Goal: Information Seeking & Learning: Compare options

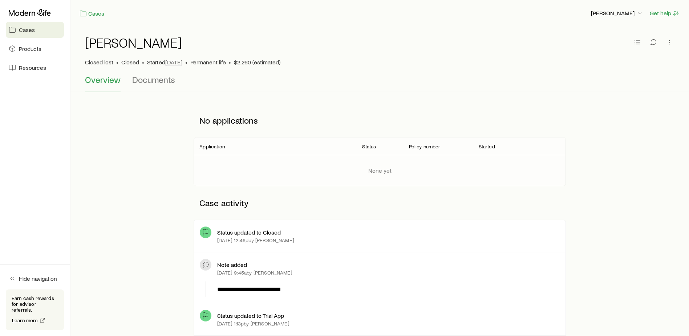
click at [27, 25] on link "Cases" at bounding box center [35, 30] width 58 height 16
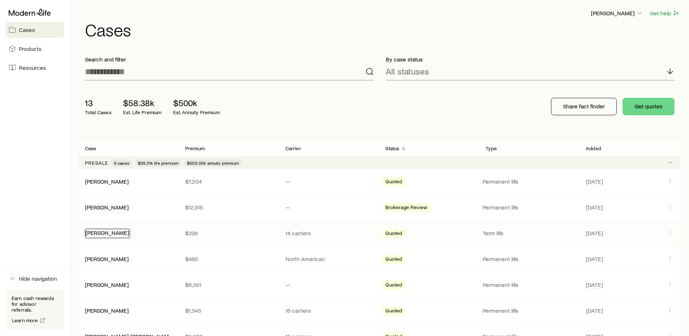
click at [98, 232] on link "[PERSON_NAME]" at bounding box center [107, 232] width 44 height 7
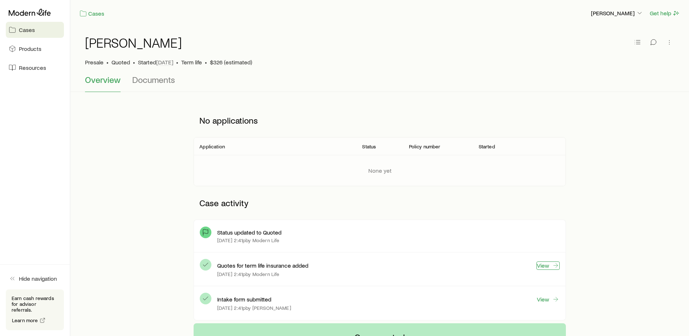
click at [546, 265] on link "View" at bounding box center [547, 265] width 23 height 8
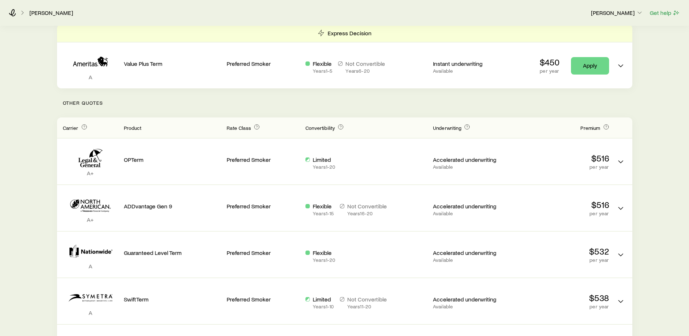
scroll to position [109, 0]
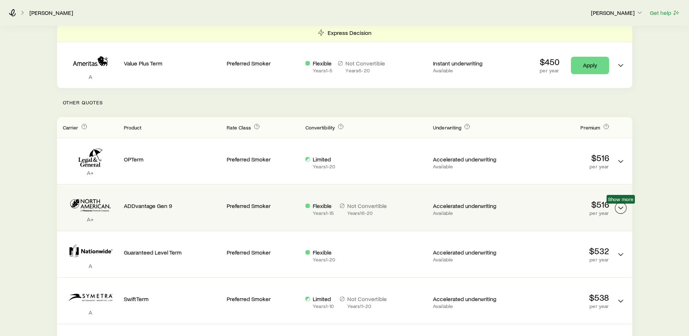
click at [619, 208] on icon "Term quotes" at bounding box center [620, 207] width 9 height 9
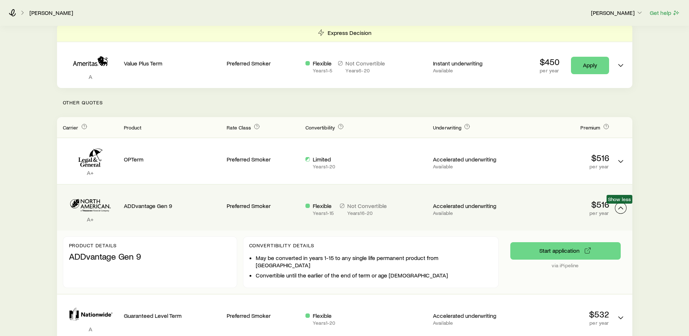
click at [619, 208] on polyline "Term quotes" at bounding box center [620, 208] width 4 height 2
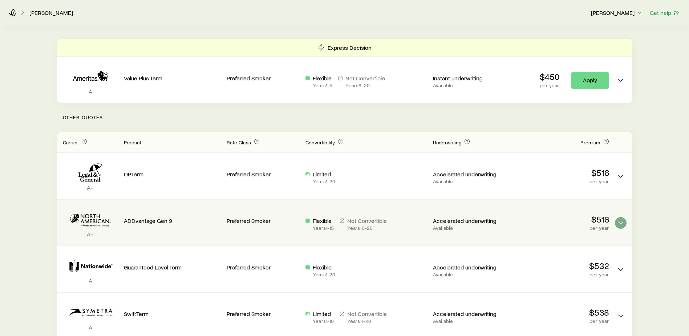
scroll to position [0, 0]
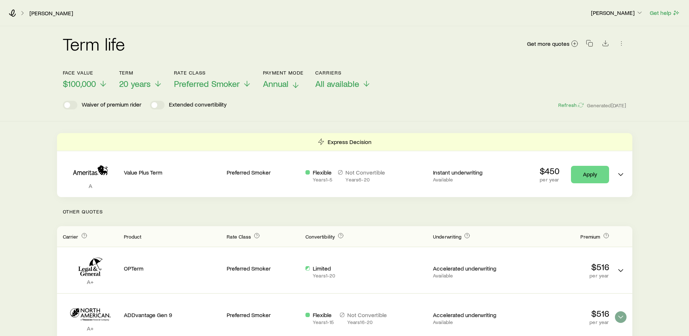
click at [293, 85] on icon at bounding box center [295, 85] width 9 height 9
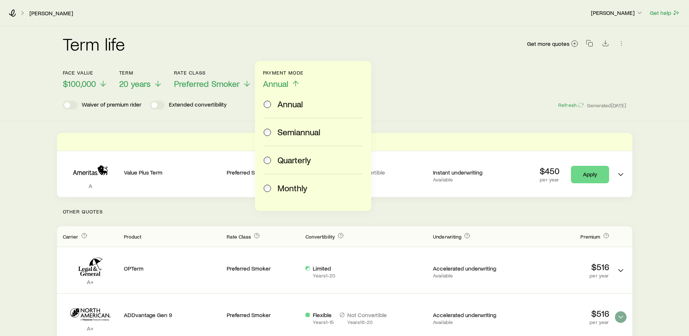
click at [296, 188] on span "Monthly" at bounding box center [292, 188] width 30 height 10
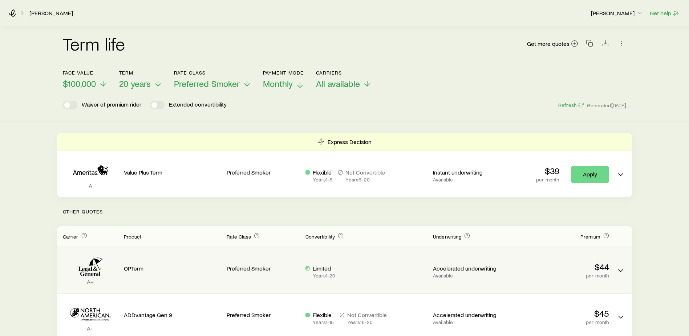
scroll to position [36, 0]
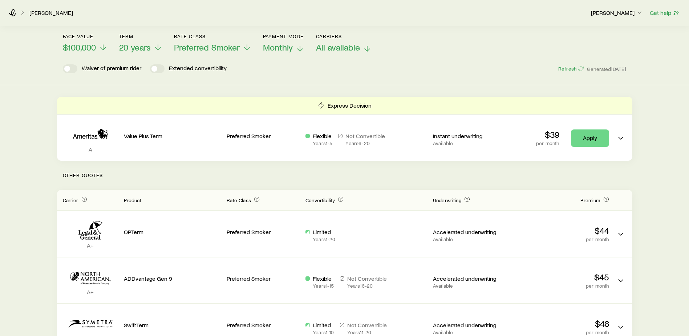
click at [363, 45] on p "All available" at bounding box center [344, 47] width 56 height 10
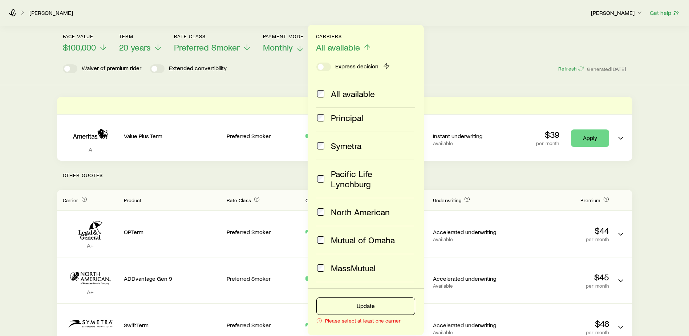
scroll to position [182, 0]
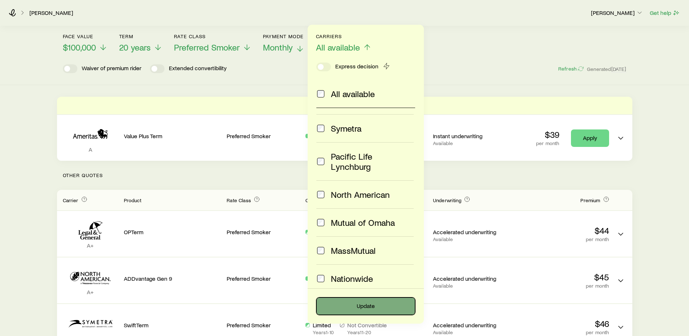
click at [396, 300] on button "Update" at bounding box center [365, 305] width 99 height 17
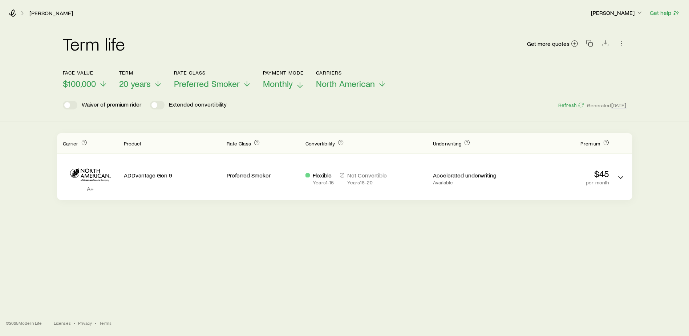
scroll to position [0, 0]
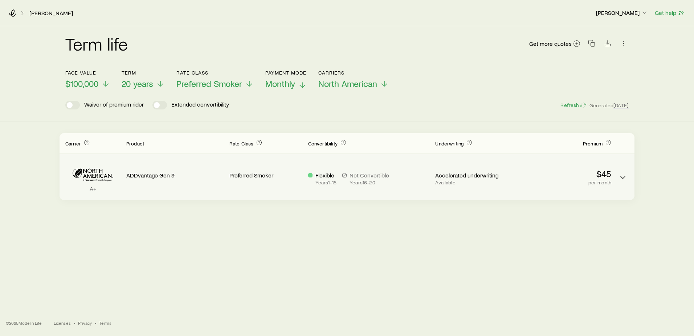
click at [88, 188] on p "A+" at bounding box center [92, 188] width 55 height 7
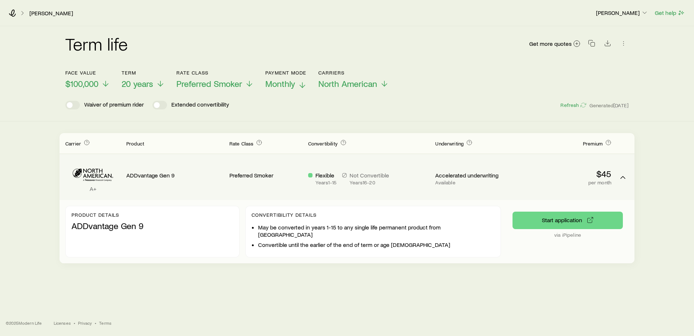
click at [88, 188] on p "A+" at bounding box center [92, 188] width 55 height 7
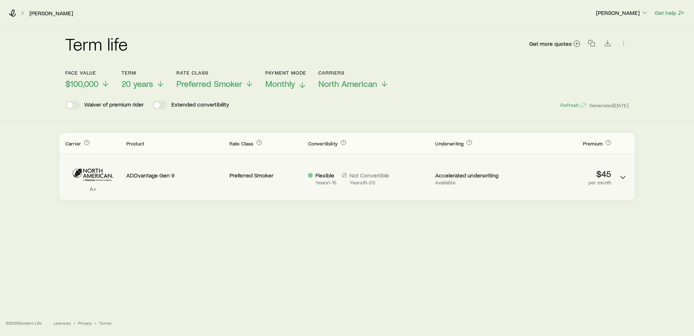
click at [89, 188] on p "A+" at bounding box center [92, 188] width 55 height 7
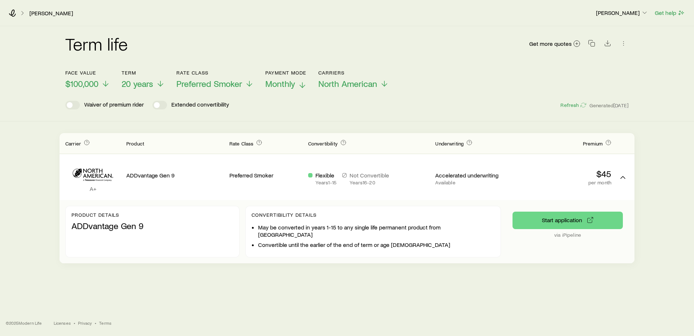
click at [302, 86] on polyline at bounding box center [302, 86] width 5 height 3
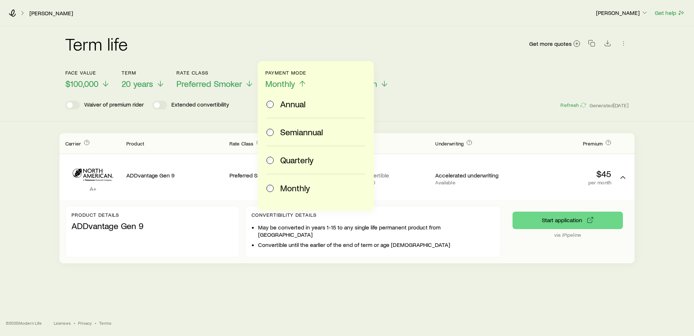
click at [296, 102] on span "Annual" at bounding box center [292, 104] width 25 height 10
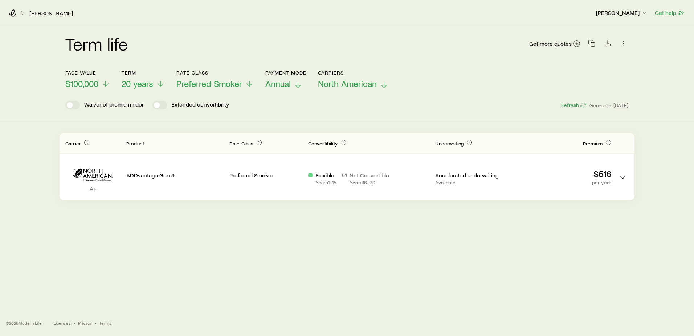
click at [382, 82] on icon at bounding box center [384, 85] width 9 height 9
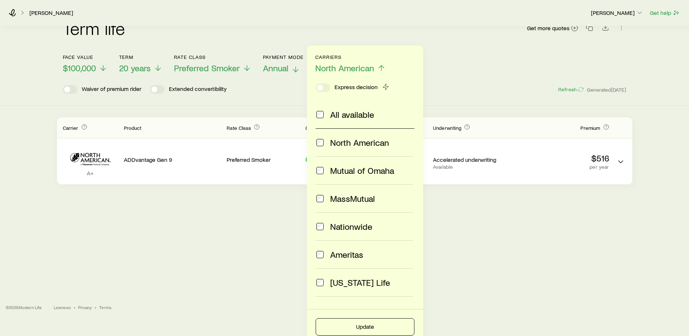
scroll to position [24, 0]
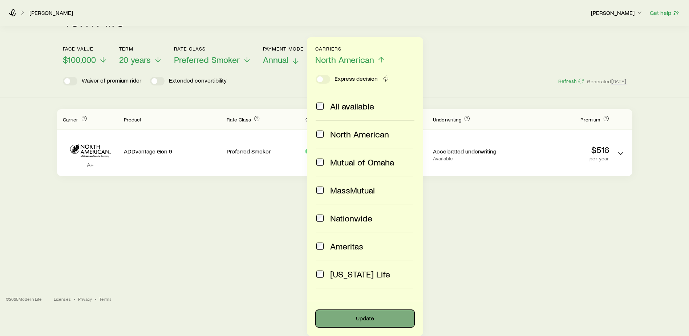
click at [391, 321] on button "Update" at bounding box center [365, 317] width 99 height 17
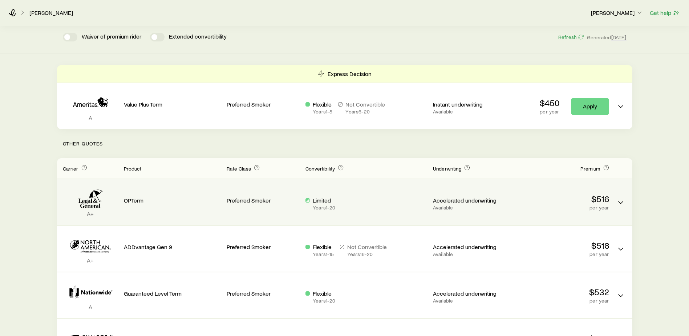
scroll to position [73, 0]
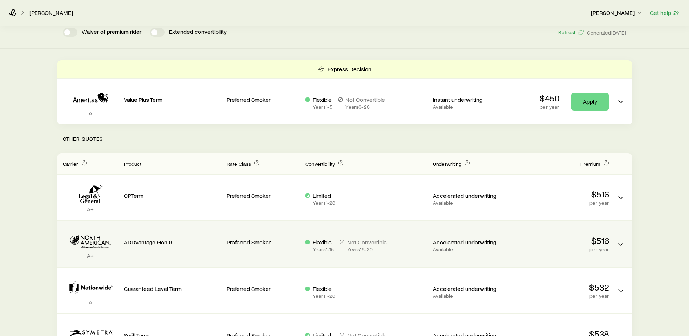
click at [93, 257] on p "A+" at bounding box center [90, 255] width 55 height 7
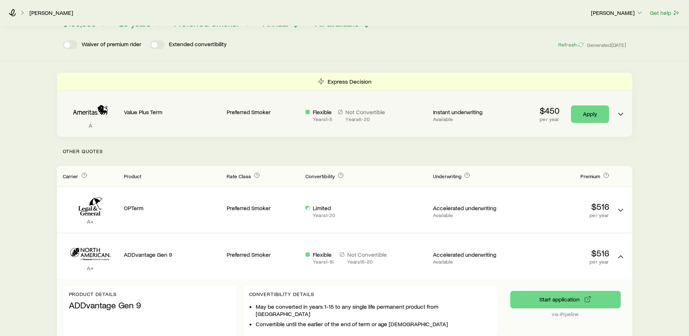
scroll to position [0, 0]
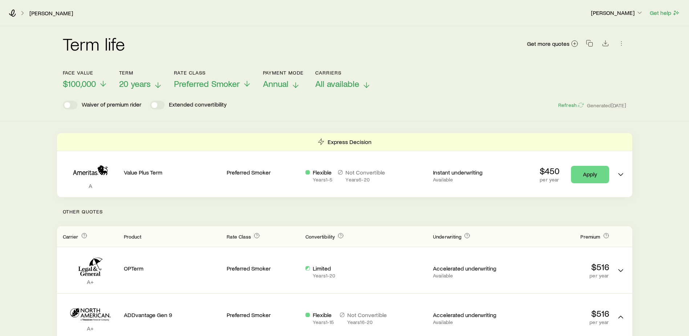
click at [159, 83] on icon at bounding box center [158, 85] width 9 height 9
click at [305, 110] on div "Term life Get more quotes Face value $100,000 Term 20 years Rate Class Preferre…" at bounding box center [344, 73] width 689 height 95
click at [98, 86] on p "$100,000" at bounding box center [85, 83] width 45 height 10
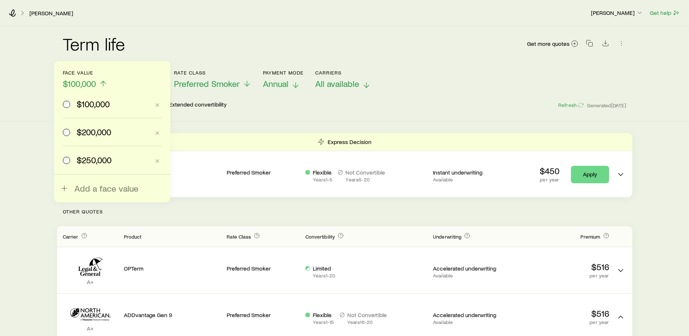
click at [88, 129] on span "$200,000" at bounding box center [94, 132] width 34 height 10
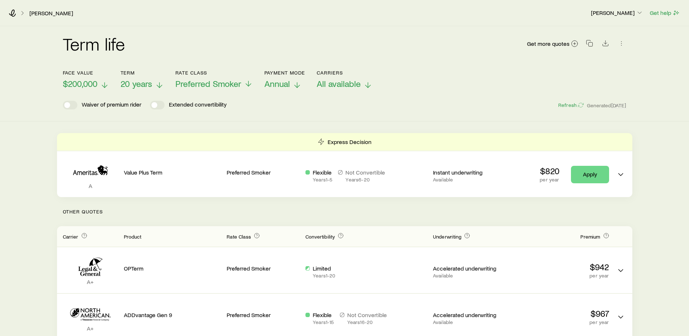
click at [104, 85] on icon at bounding box center [104, 85] width 9 height 9
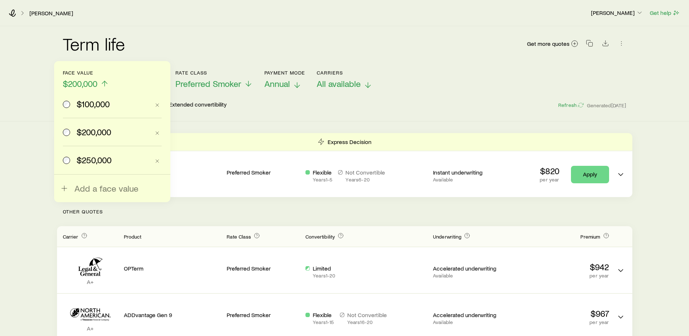
click at [96, 157] on span "$250,000" at bounding box center [94, 160] width 35 height 10
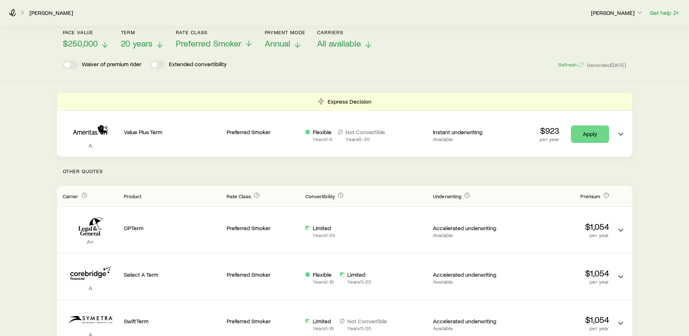
scroll to position [36, 0]
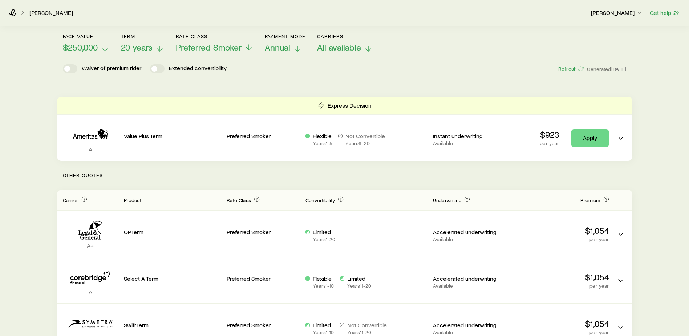
click at [156, 47] on icon at bounding box center [159, 48] width 9 height 9
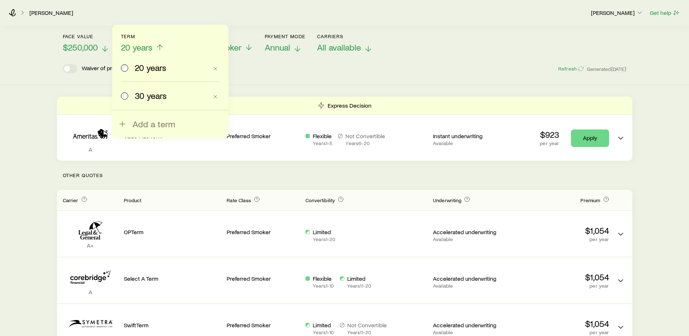
click at [159, 94] on span "30 years" at bounding box center [151, 95] width 32 height 10
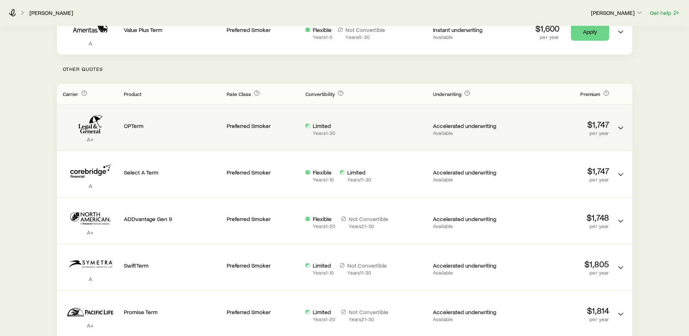
scroll to position [145, 0]
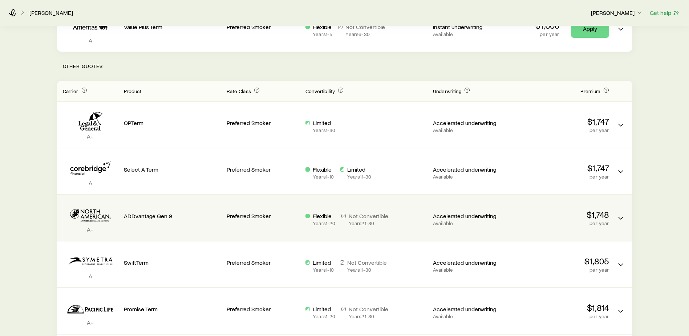
click at [362, 215] on p "Not Convertible" at bounding box center [369, 215] width 40 height 7
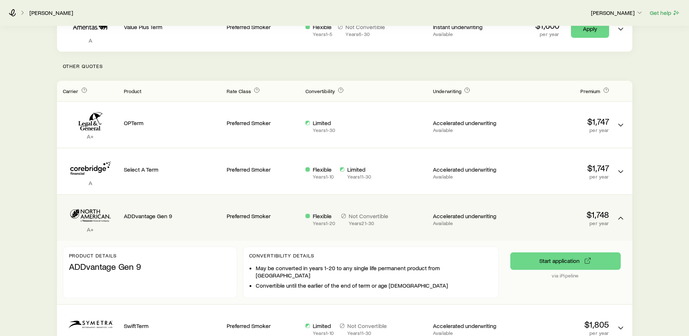
click at [362, 215] on p "Not Convertible" at bounding box center [369, 215] width 40 height 7
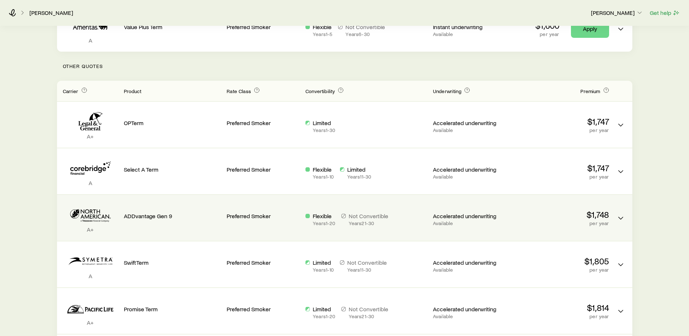
click at [265, 220] on div "Preferred Smoker" at bounding box center [263, 214] width 73 height 28
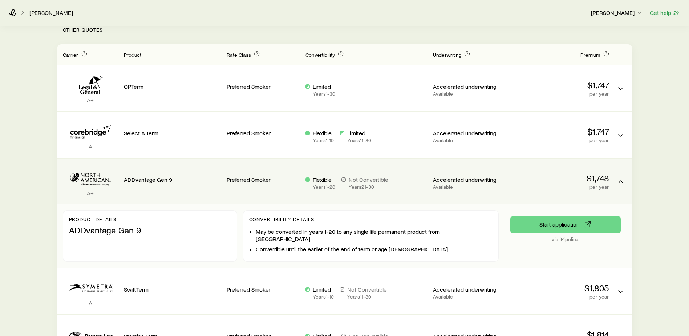
scroll to position [0, 0]
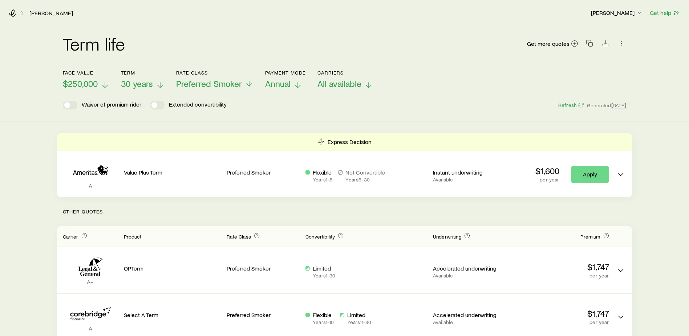
click at [99, 81] on p "$250,000" at bounding box center [86, 83] width 46 height 10
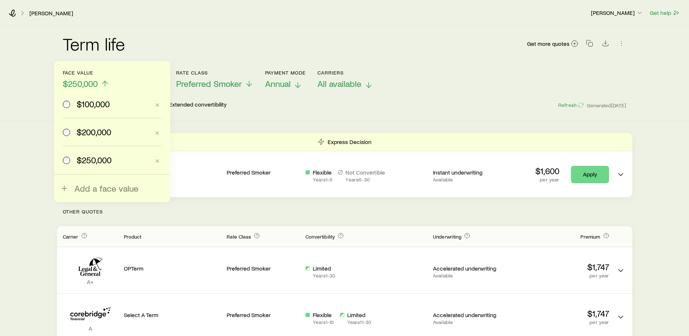
click at [108, 134] on span "$200,000" at bounding box center [94, 132] width 34 height 10
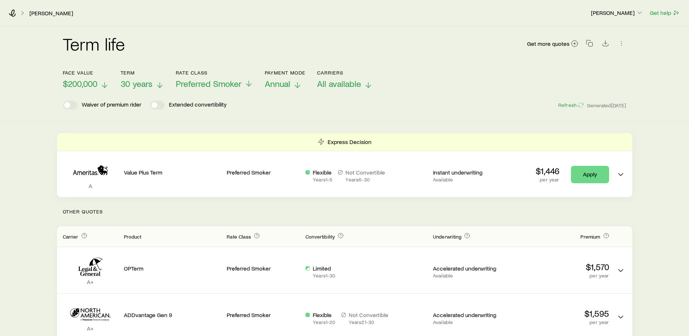
click at [89, 83] on span "$200,000" at bounding box center [80, 83] width 34 height 10
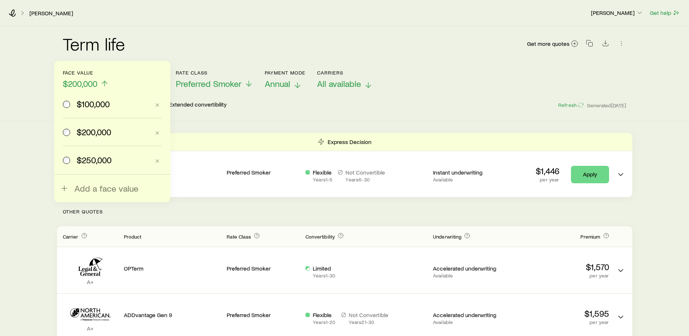
click at [106, 107] on span "$100,000" at bounding box center [93, 104] width 33 height 10
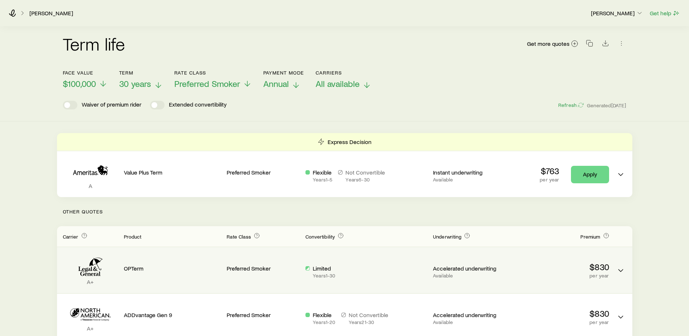
scroll to position [36, 0]
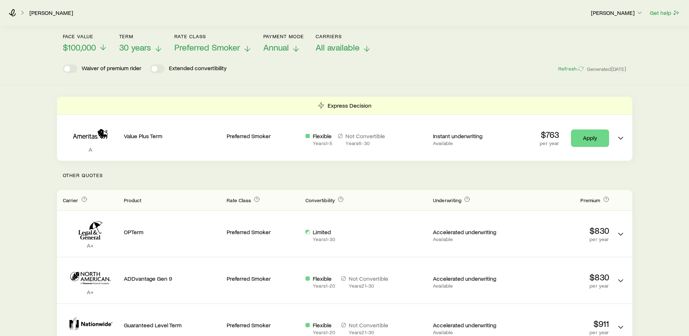
click at [240, 49] on span "Preferred Smoker" at bounding box center [207, 47] width 66 height 10
click at [646, 273] on div "Term life Get more quotes Face value $100,000 Term 30 years Rate Class Preferre…" at bounding box center [344, 286] width 689 height 592
click at [81, 49] on span "$100,000" at bounding box center [79, 47] width 33 height 10
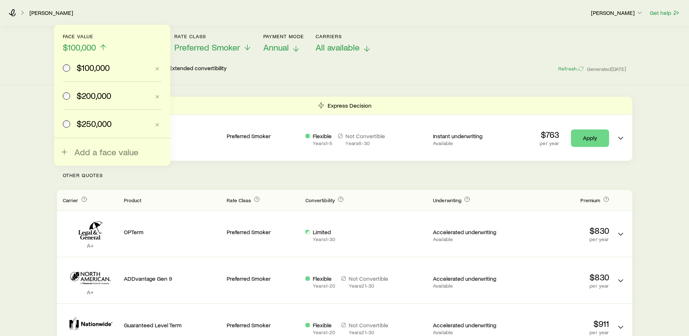
click at [94, 97] on span "$200,000" at bounding box center [94, 95] width 34 height 10
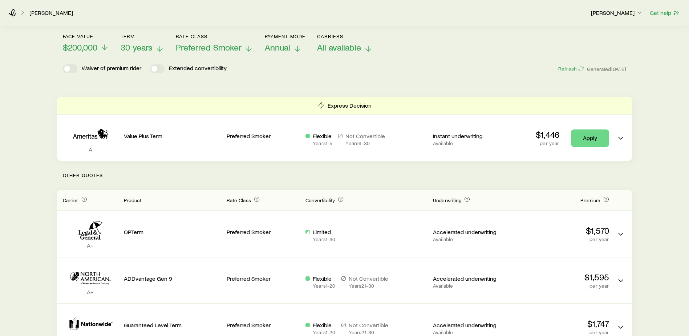
click at [253, 48] on icon at bounding box center [248, 48] width 9 height 9
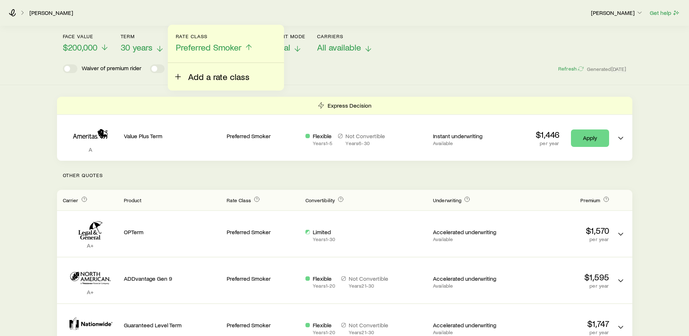
click at [241, 76] on span "Add a rate class" at bounding box center [218, 77] width 61 height 10
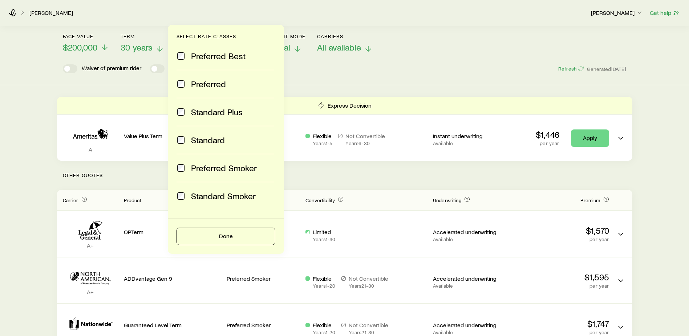
click at [212, 84] on span "Preferred" at bounding box center [208, 84] width 35 height 10
click at [233, 236] on button "Done" at bounding box center [225, 235] width 99 height 17
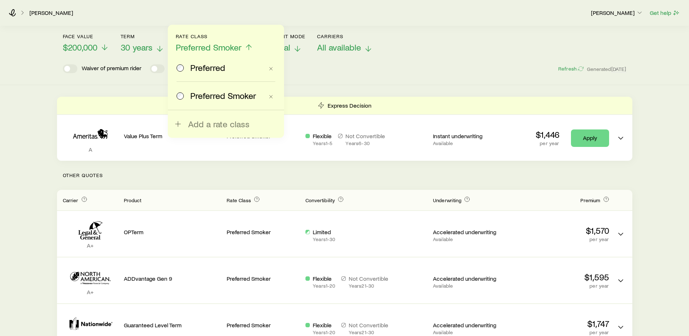
click at [192, 66] on span "Preferred" at bounding box center [207, 67] width 35 height 10
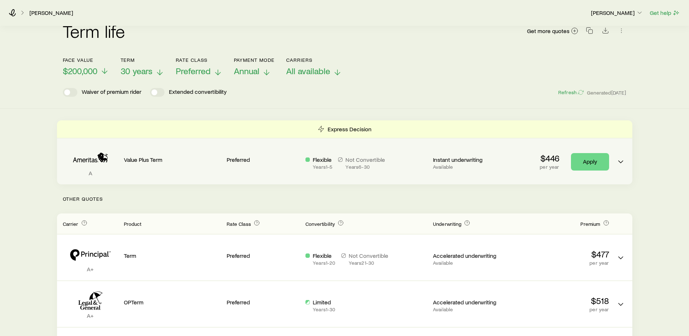
scroll to position [0, 0]
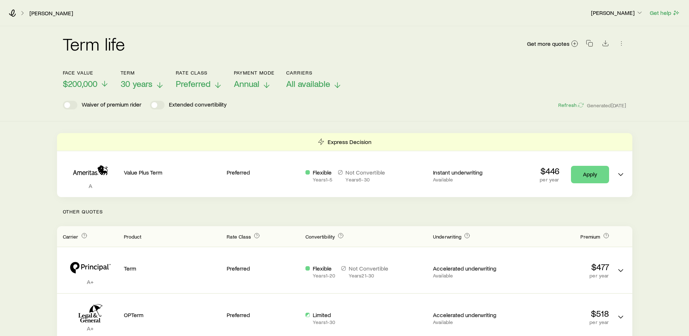
click at [204, 82] on span "Preferred" at bounding box center [193, 83] width 35 height 10
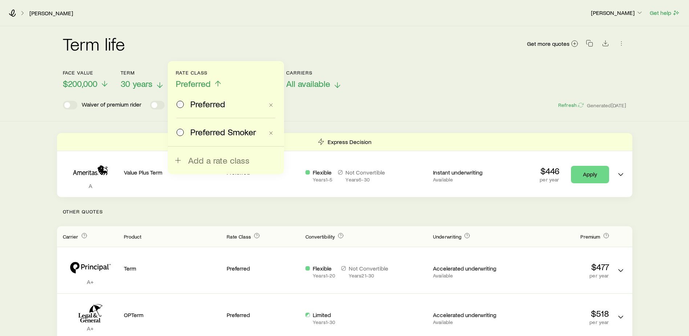
click at [206, 131] on span "Preferred Smoker" at bounding box center [223, 132] width 66 height 10
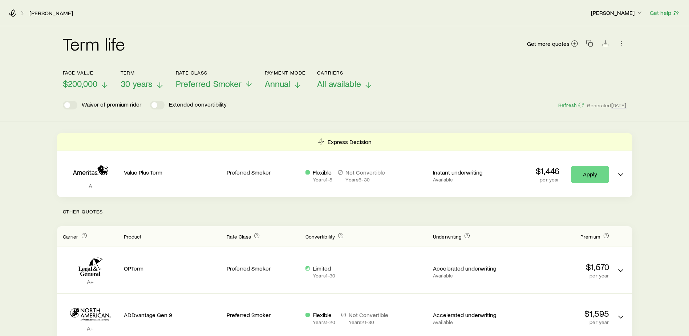
click at [95, 83] on span "$200,000" at bounding box center [80, 83] width 34 height 10
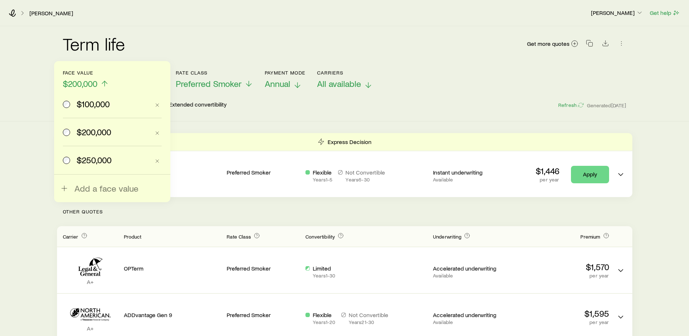
click at [91, 107] on span "$100,000" at bounding box center [93, 104] width 33 height 10
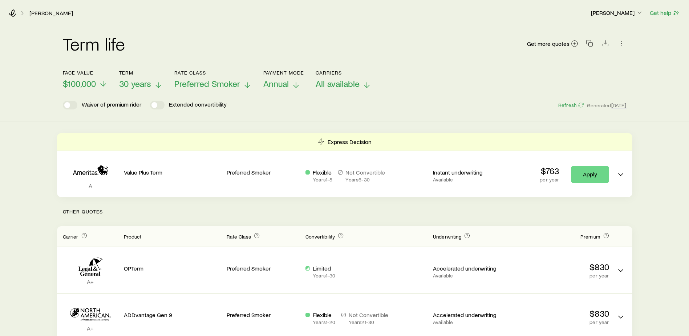
click at [227, 86] on span "Preferred Smoker" at bounding box center [207, 83] width 66 height 10
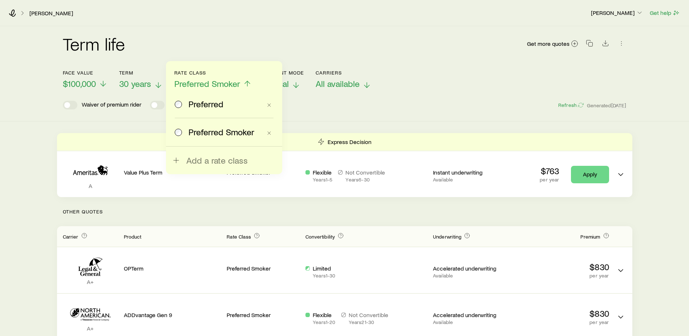
click at [211, 107] on span "Preferred" at bounding box center [205, 104] width 35 height 10
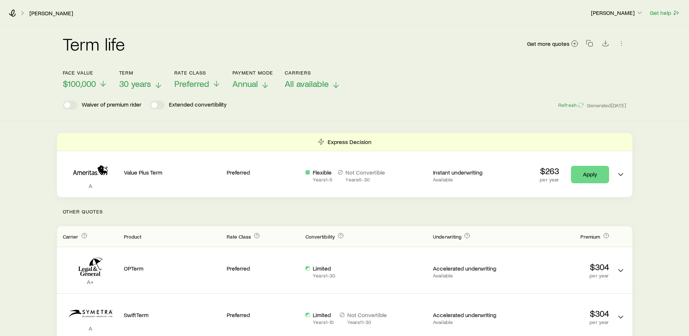
click at [142, 80] on span "30 years" at bounding box center [135, 83] width 32 height 10
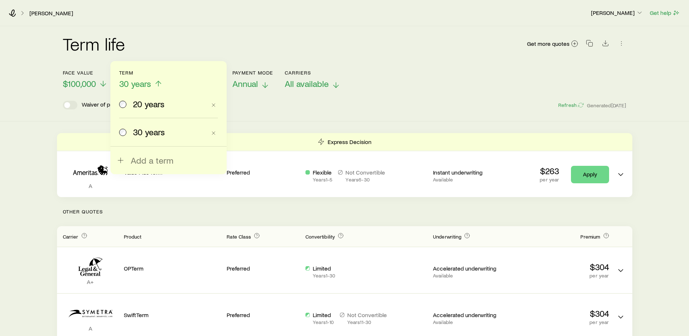
click at [142, 80] on span "30 years" at bounding box center [135, 83] width 32 height 10
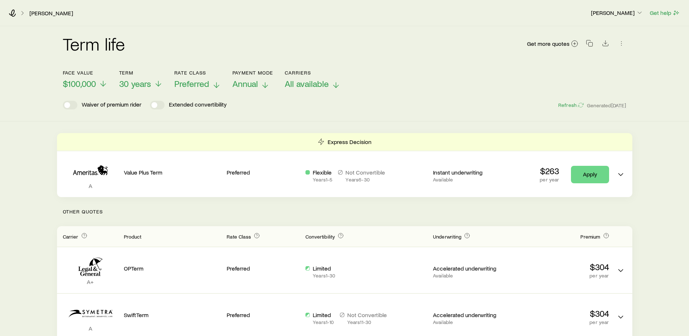
click at [194, 86] on span "Preferred" at bounding box center [191, 83] width 35 height 10
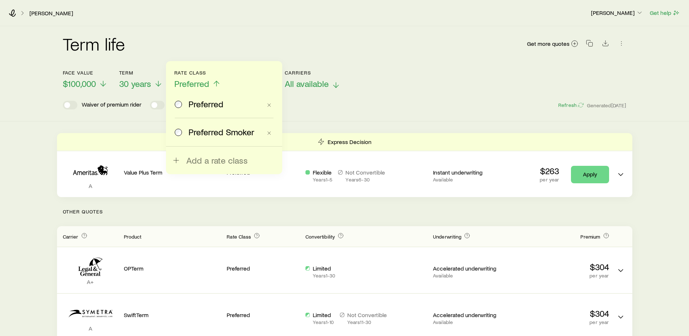
click at [199, 130] on span "Preferred Smoker" at bounding box center [221, 132] width 66 height 10
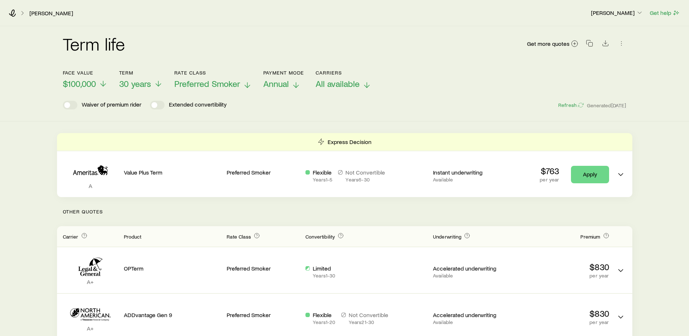
click at [197, 86] on span "Preferred Smoker" at bounding box center [207, 83] width 66 height 10
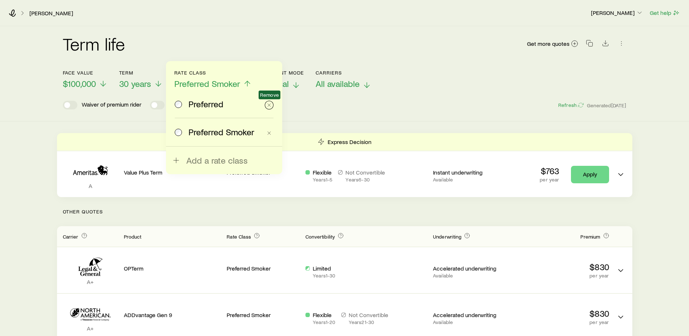
click at [270, 106] on icon "button" at bounding box center [269, 105] width 6 height 6
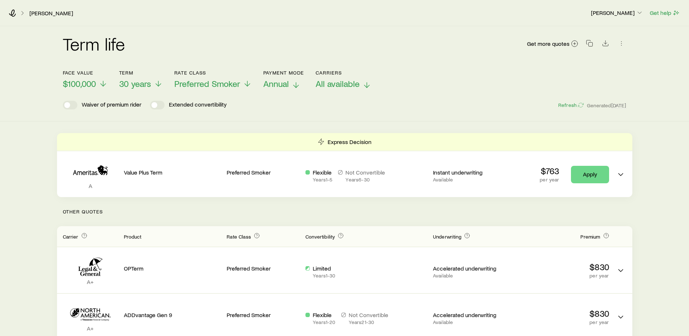
click at [337, 117] on div "Term life Get more quotes Face value $100,000 Term 30 years Rate Class Preferre…" at bounding box center [344, 73] width 689 height 95
click at [139, 84] on span "30 years" at bounding box center [135, 83] width 32 height 10
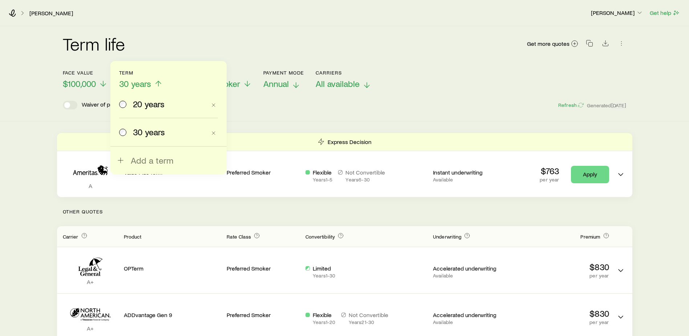
click at [139, 84] on span "30 years" at bounding box center [135, 83] width 32 height 10
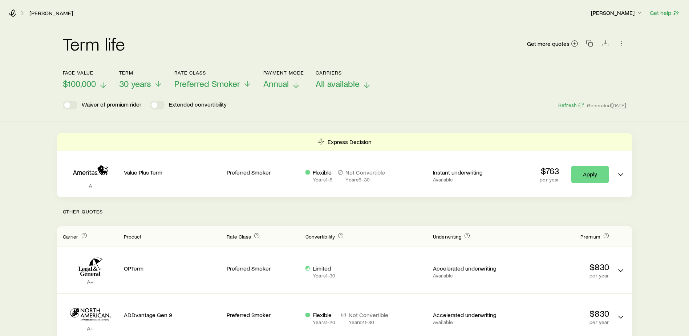
click at [93, 85] on span "$100,000" at bounding box center [79, 83] width 33 height 10
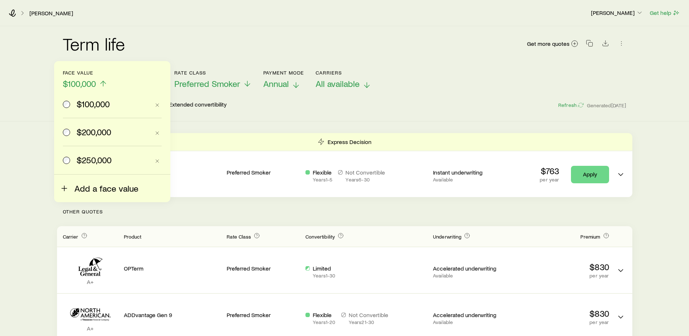
click at [114, 189] on span "Add a face value" at bounding box center [106, 188] width 64 height 10
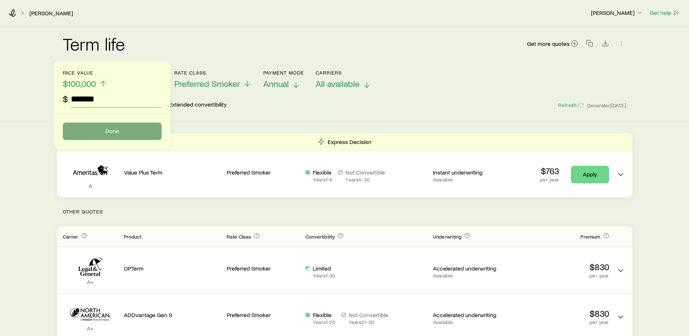
type input "*******"
click at [143, 128] on button "Done" at bounding box center [112, 130] width 99 height 17
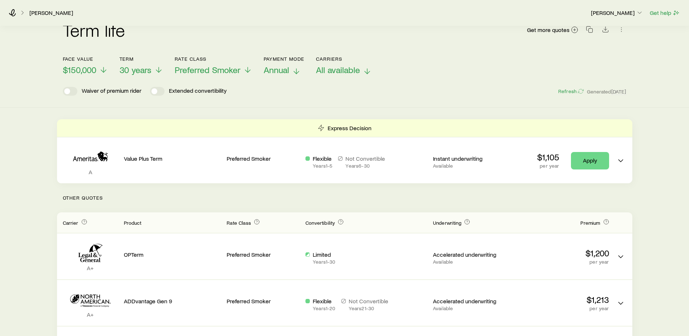
scroll to position [36, 0]
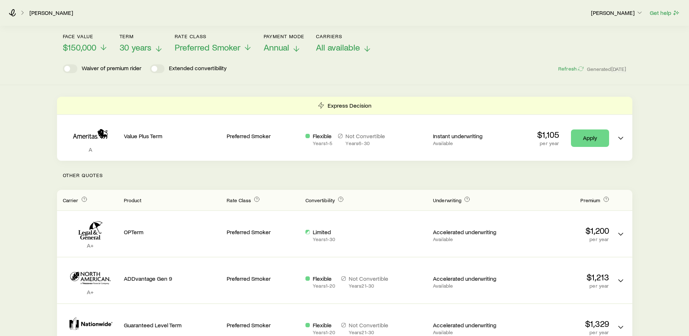
click at [150, 48] on span "30 years" at bounding box center [135, 47] width 32 height 10
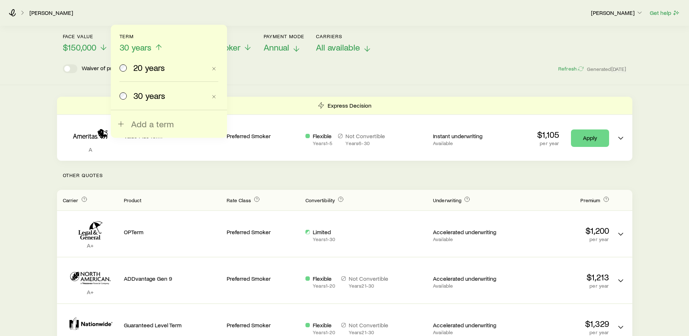
click at [153, 67] on span "20 years" at bounding box center [149, 67] width 32 height 10
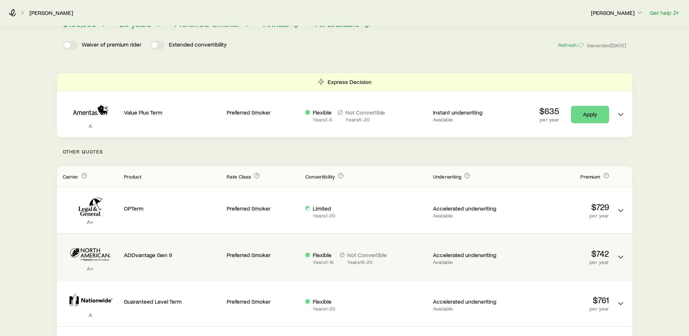
scroll to position [73, 0]
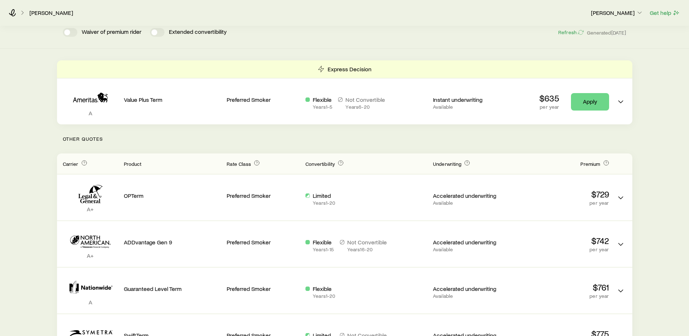
click at [632, 183] on div "Term life Get more quotes Face value $150,000 Term 20 years Rate Class Preferre…" at bounding box center [344, 250] width 689 height 592
click at [679, 196] on div "Term life Get more quotes Face value $150,000 Term 20 years Rate Class Preferre…" at bounding box center [344, 250] width 689 height 592
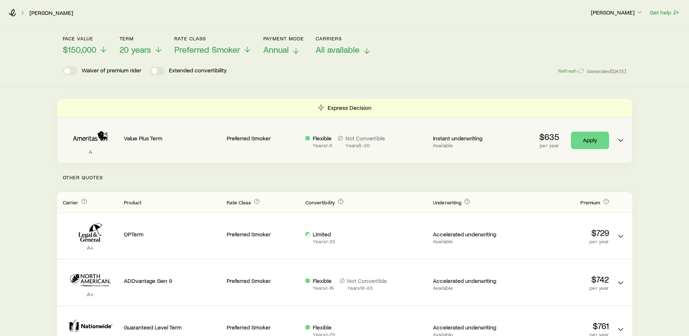
scroll to position [0, 0]
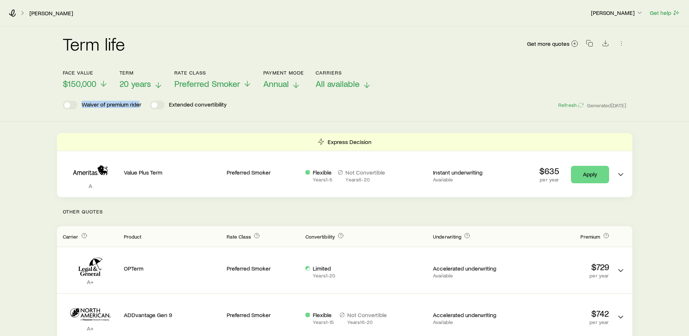
click at [139, 89] on header "Face value $150,000 Term 20 years Rate Class Preferred Smoker Payment Mode Annu…" at bounding box center [345, 90] width 564 height 40
drag, startPoint x: 139, startPoint y: 89, endPoint x: 144, endPoint y: 87, distance: 5.7
click at [144, 87] on span "20 years" at bounding box center [135, 83] width 32 height 10
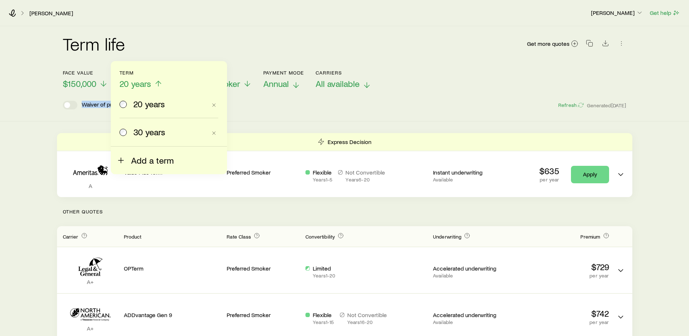
click at [154, 162] on span "Add a term" at bounding box center [152, 160] width 42 height 10
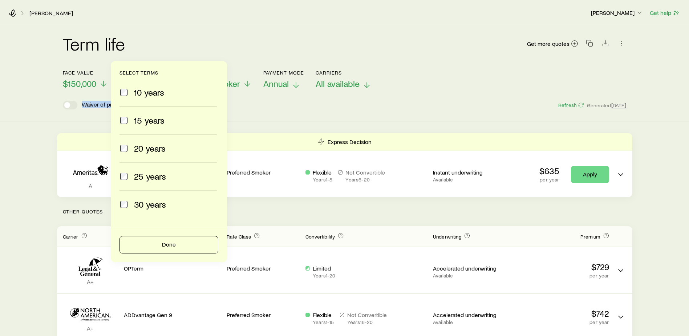
click at [137, 119] on span "15 years" at bounding box center [149, 120] width 31 height 10
click at [160, 247] on button "Done" at bounding box center [168, 244] width 99 height 17
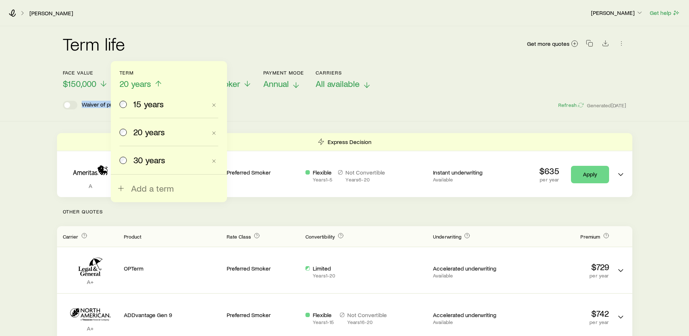
click at [137, 106] on span "15 years" at bounding box center [148, 104] width 31 height 10
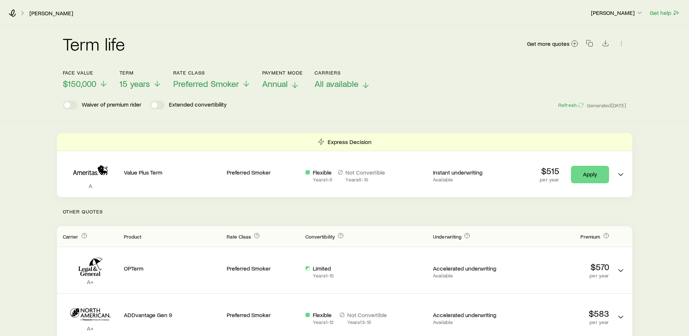
click at [53, 207] on div "Term life Get more quotes Face value $150,000 Term 15 years Rate Class Preferre…" at bounding box center [344, 322] width 689 height 592
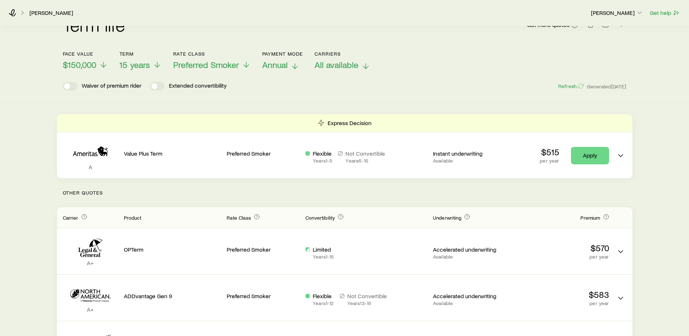
scroll to position [36, 0]
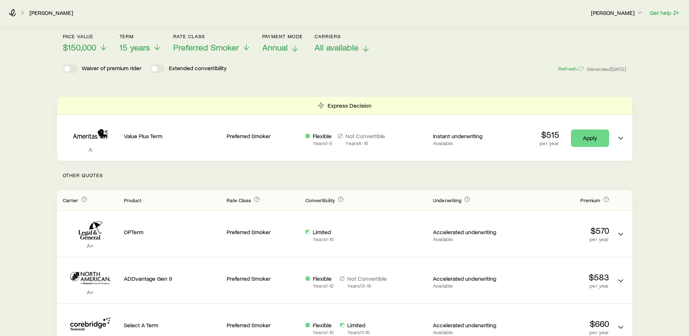
click at [650, 261] on div "Term life Get more quotes Face value $150,000 Term 15 years Rate Class Preferre…" at bounding box center [344, 286] width 689 height 592
click at [98, 51] on p "$150,000" at bounding box center [85, 47] width 45 height 10
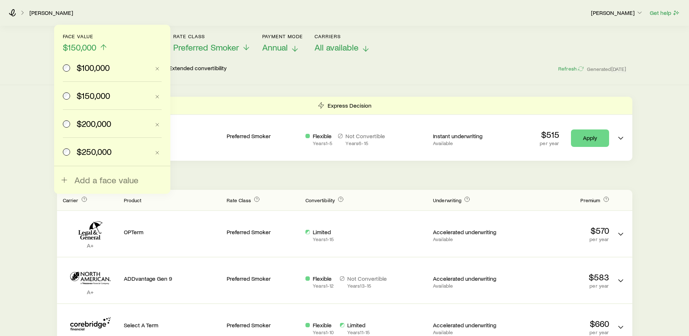
click at [98, 64] on span "$100,000" at bounding box center [93, 67] width 33 height 10
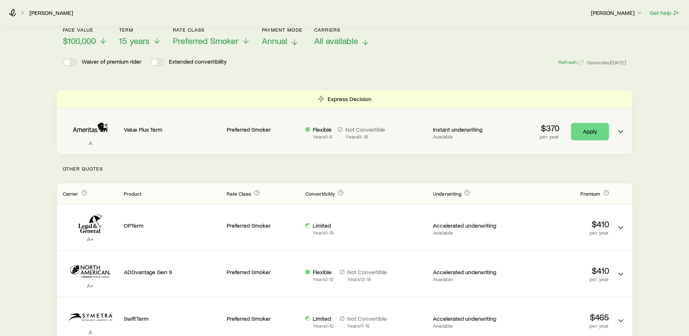
scroll to position [0, 0]
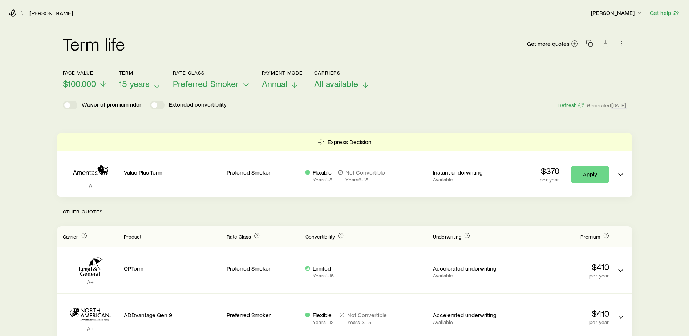
click at [139, 87] on span "15 years" at bounding box center [134, 83] width 31 height 10
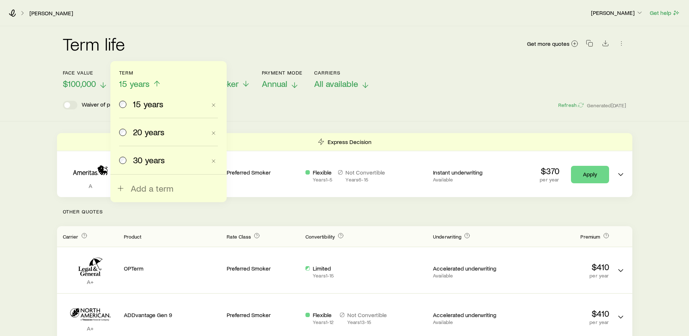
click at [87, 84] on span "$100,000" at bounding box center [79, 83] width 33 height 10
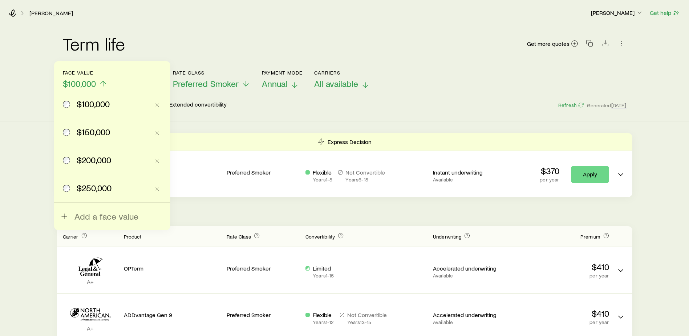
click at [94, 162] on span "$200,000" at bounding box center [94, 160] width 34 height 10
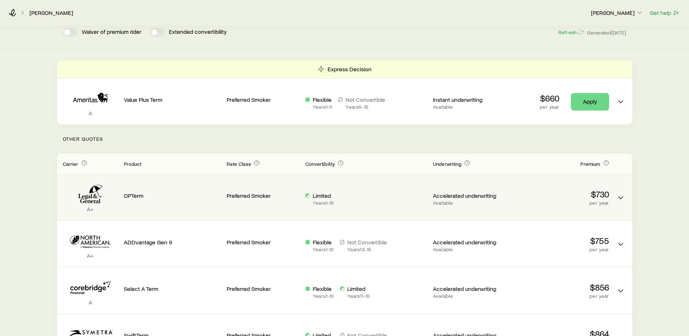
scroll to position [36, 0]
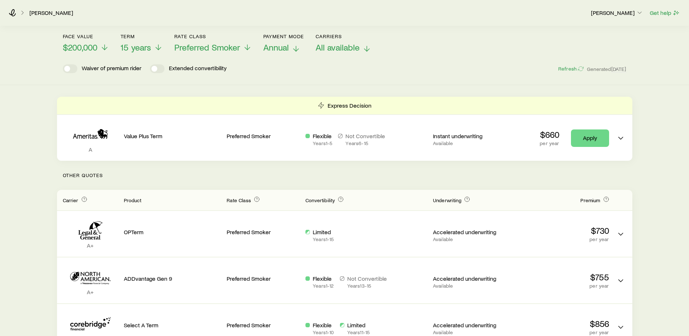
click at [157, 69] on span at bounding box center [154, 69] width 6 height 6
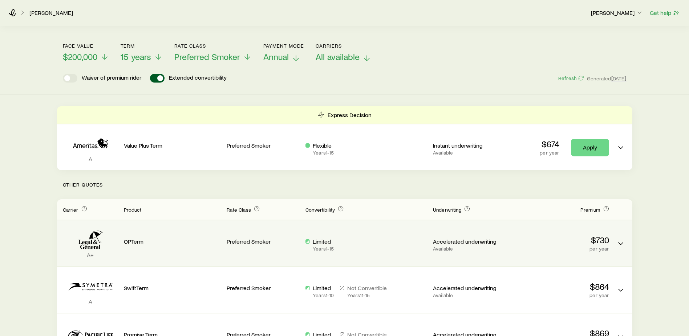
scroll to position [11, 0]
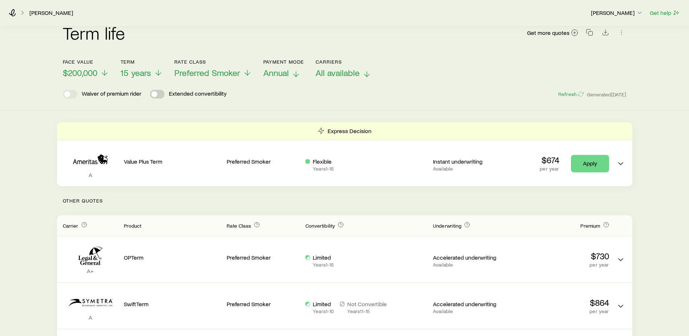
click at [157, 93] on span at bounding box center [154, 94] width 6 height 6
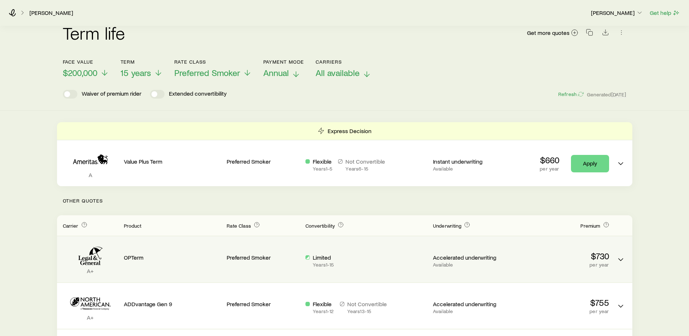
scroll to position [47, 0]
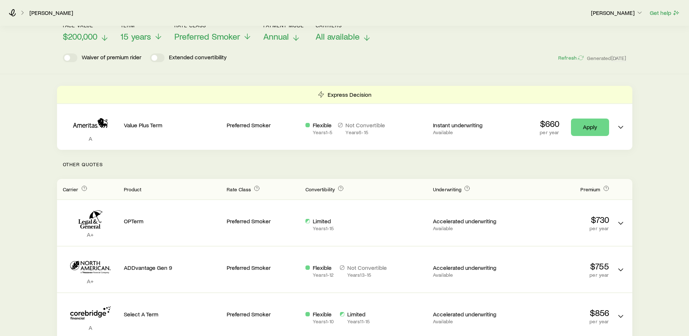
click at [87, 37] on span "$200,000" at bounding box center [80, 36] width 34 height 10
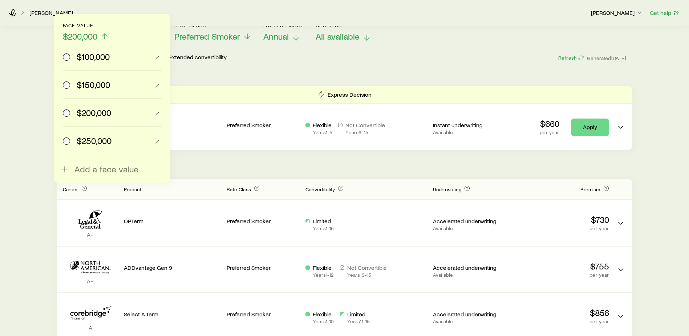
click at [101, 146] on label "$250,000" at bounding box center [106, 141] width 87 height 28
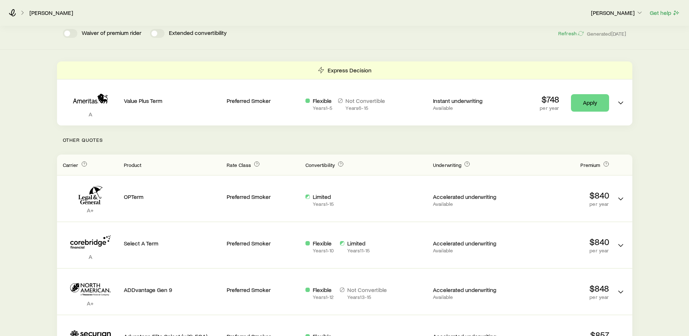
scroll to position [0, 0]
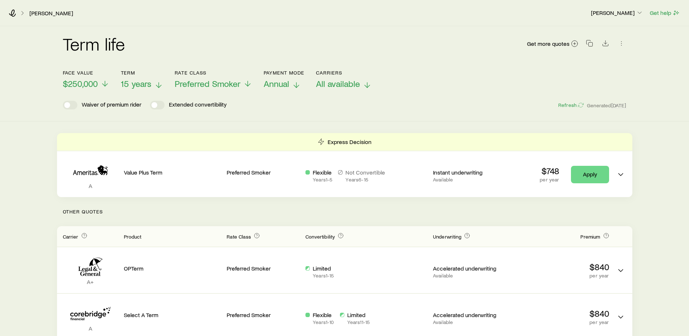
click at [144, 85] on span "15 years" at bounding box center [136, 83] width 31 height 10
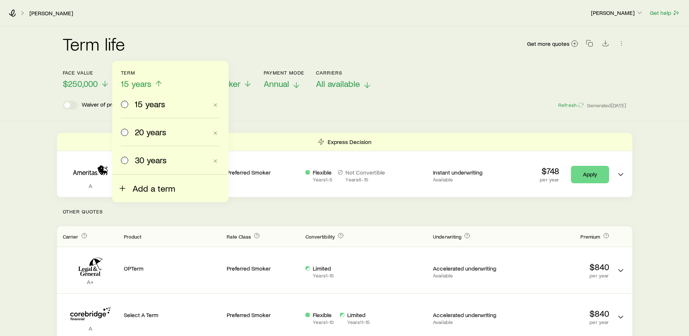
click at [160, 191] on span "Add a term" at bounding box center [154, 188] width 42 height 10
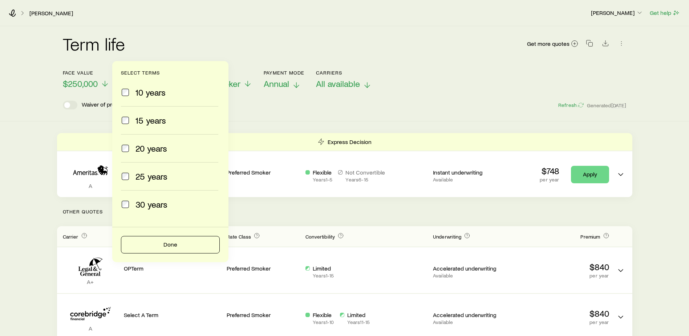
click at [145, 92] on span "10 years" at bounding box center [150, 92] width 30 height 10
click at [194, 245] on button "Done" at bounding box center [170, 244] width 99 height 17
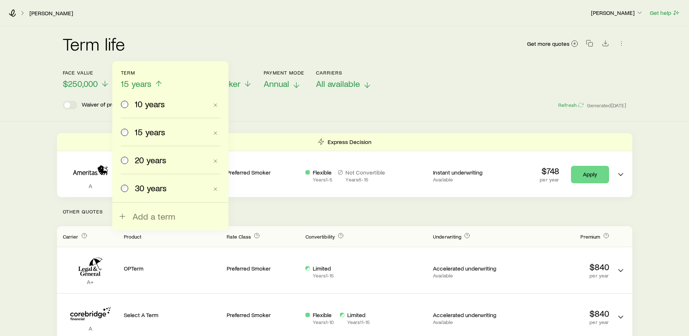
click at [147, 103] on span "10 years" at bounding box center [150, 104] width 30 height 10
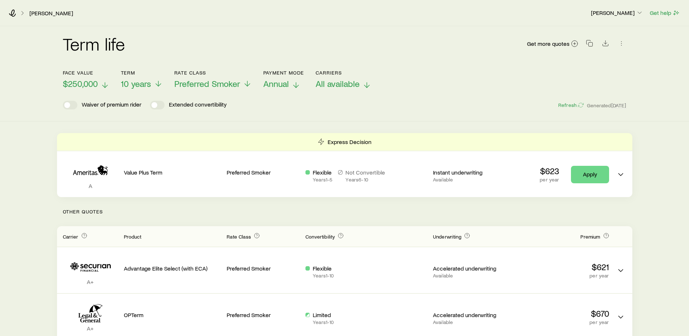
click at [76, 81] on span "$250,000" at bounding box center [80, 83] width 35 height 10
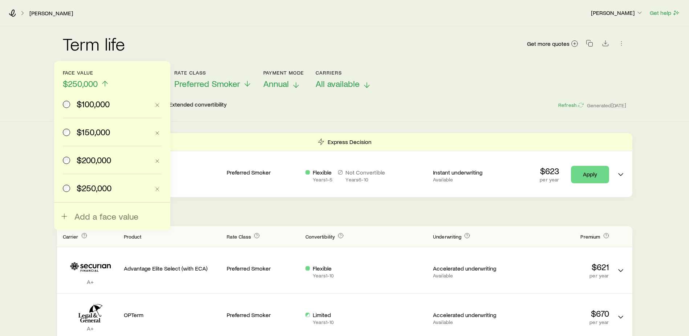
click at [94, 105] on span "$100,000" at bounding box center [93, 104] width 33 height 10
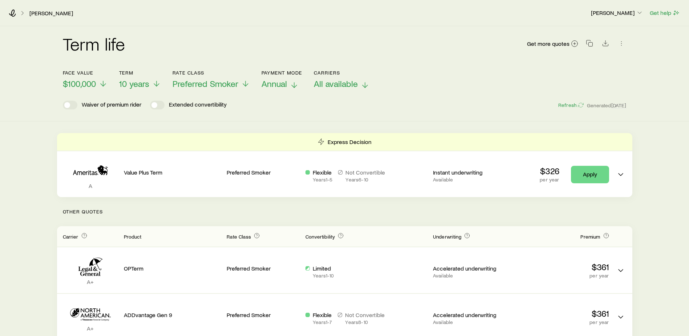
click at [125, 90] on header "Face value $100,000 Term 10 years Rate Class Preferred Smoker Payment Mode Annu…" at bounding box center [345, 90] width 564 height 40
click at [129, 85] on span "10 years" at bounding box center [134, 83] width 30 height 10
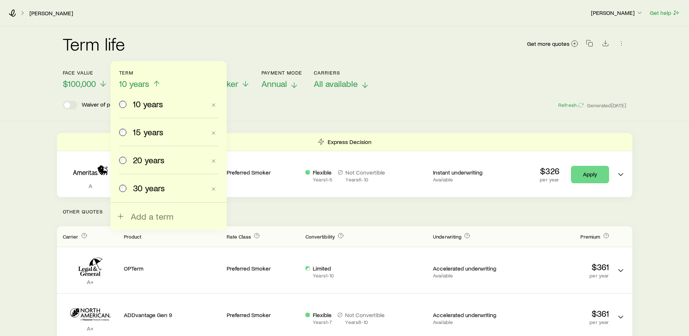
click at [144, 131] on span "15 years" at bounding box center [148, 132] width 31 height 10
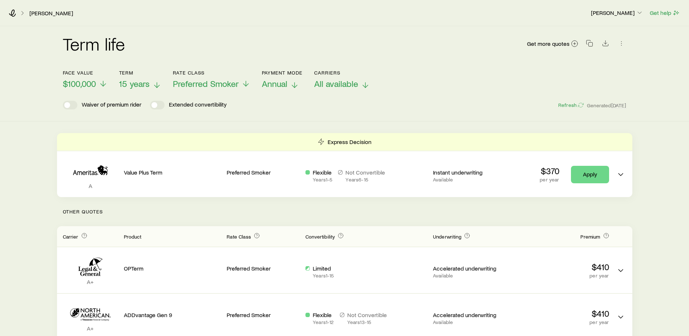
click at [144, 82] on span "15 years" at bounding box center [134, 83] width 31 height 10
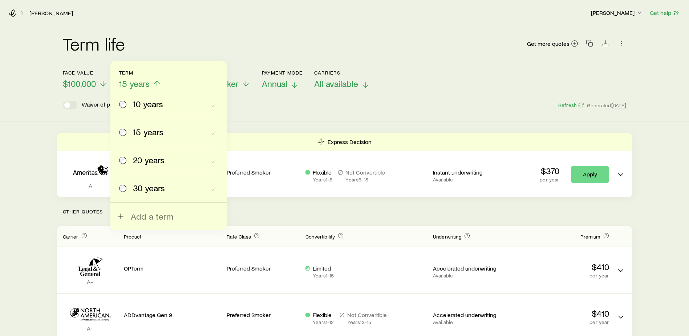
click at [146, 102] on span "10 years" at bounding box center [148, 104] width 30 height 10
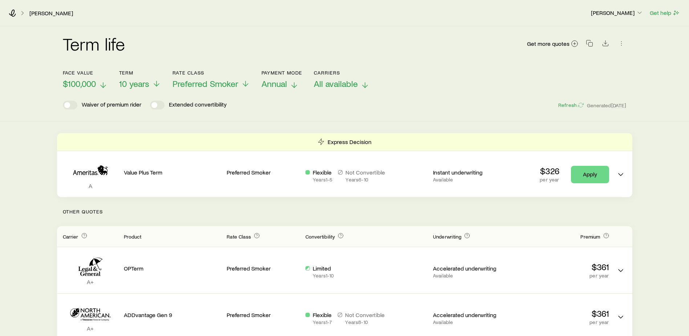
click at [84, 85] on span "$100,000" at bounding box center [79, 83] width 33 height 10
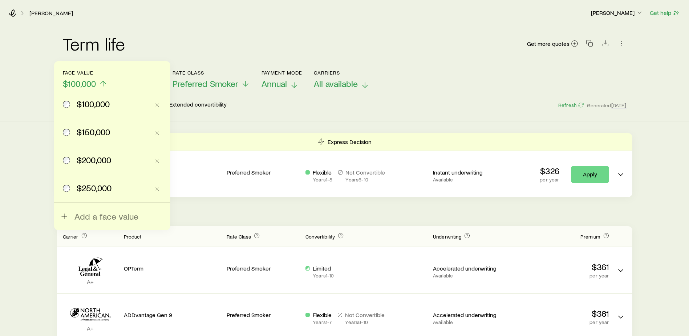
click at [90, 131] on span "$150,000" at bounding box center [93, 132] width 33 height 10
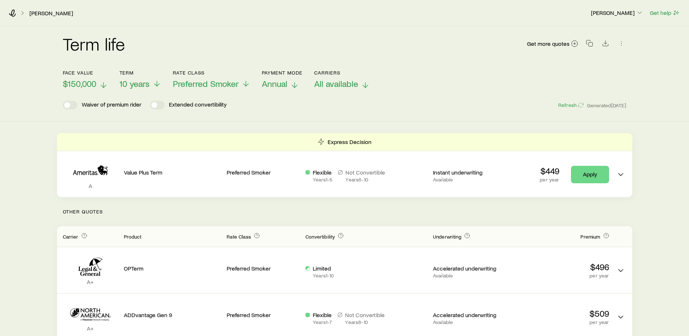
click at [87, 86] on span "$150,000" at bounding box center [79, 83] width 33 height 10
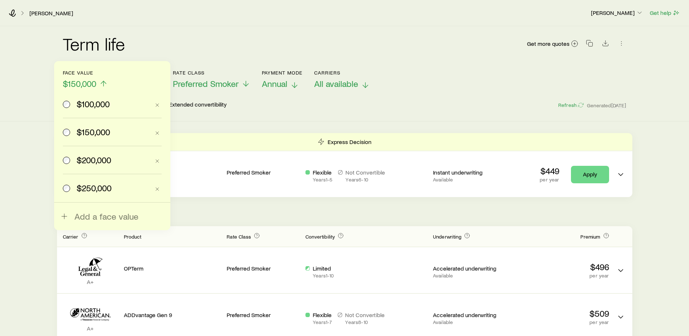
click at [89, 161] on span "$200,000" at bounding box center [94, 160] width 34 height 10
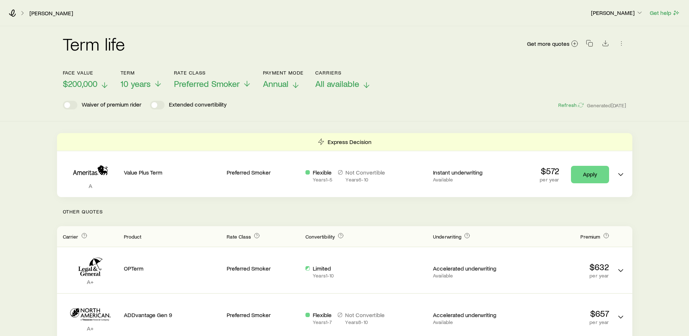
click at [76, 85] on span "$200,000" at bounding box center [80, 83] width 34 height 10
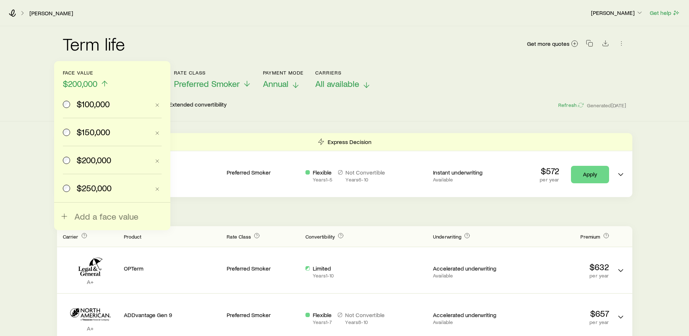
click at [95, 185] on span "$250,000" at bounding box center [94, 188] width 35 height 10
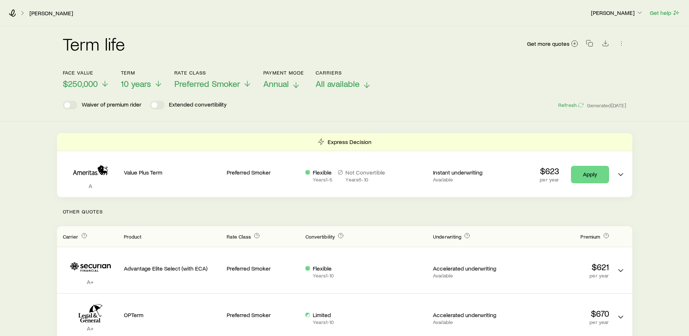
click at [430, 59] on div "Term life Get more quotes" at bounding box center [345, 48] width 564 height 26
